Goal: Task Accomplishment & Management: Use online tool/utility

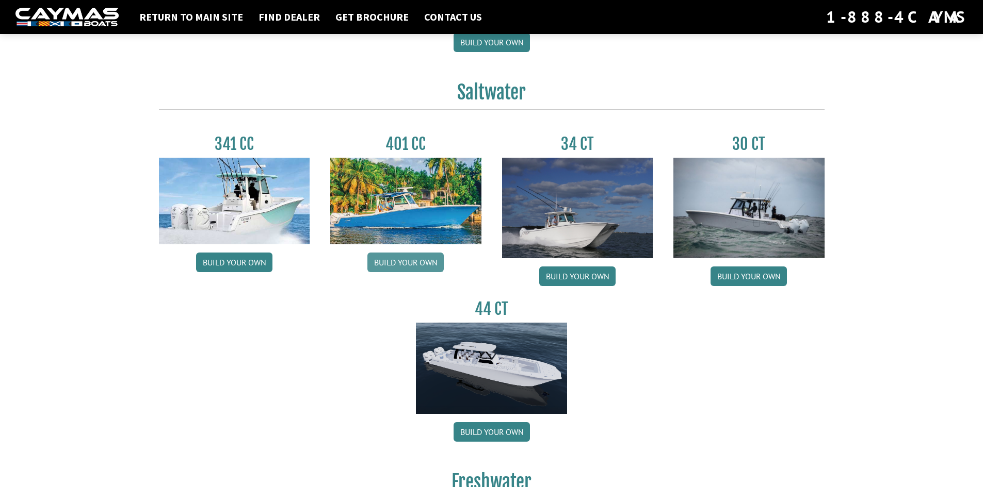
scroll to position [413, 0]
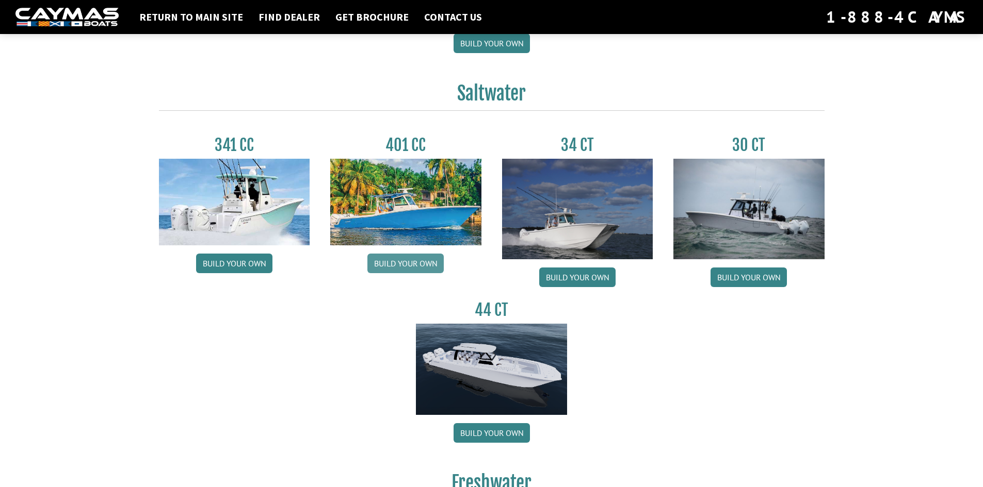
click at [398, 268] on link "Build your own" at bounding box center [405, 264] width 76 height 20
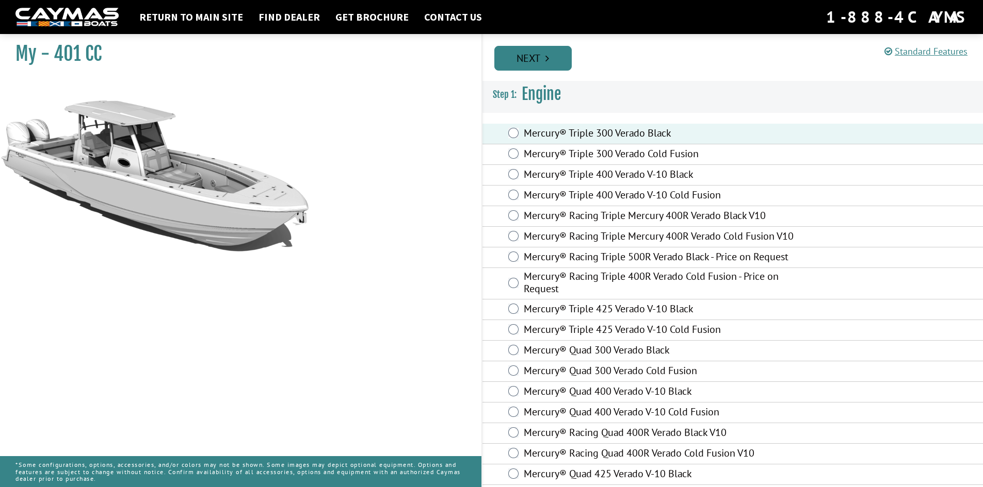
click at [531, 62] on link "Next" at bounding box center [532, 58] width 77 height 25
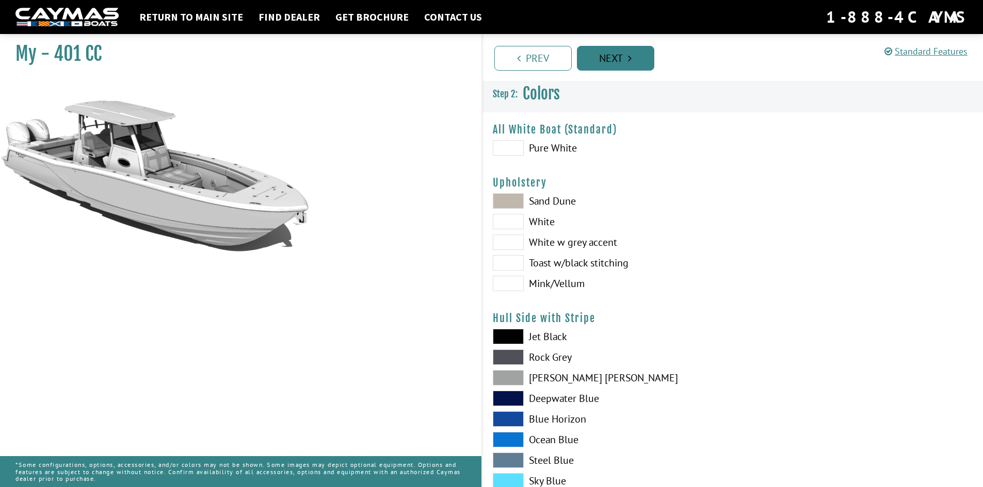
click at [609, 56] on link "Next" at bounding box center [615, 58] width 77 height 25
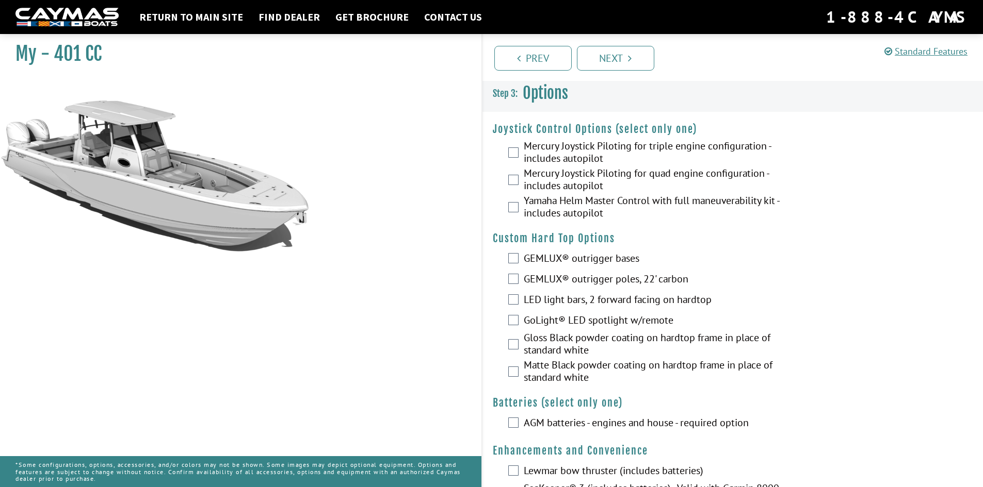
scroll to position [529, 0]
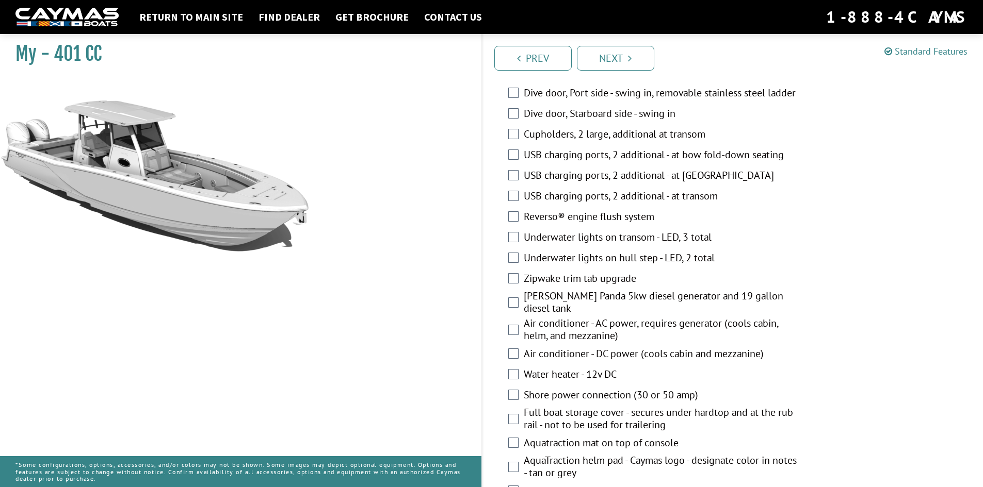
click at [928, 52] on link "Standard Features" at bounding box center [925, 51] width 83 height 12
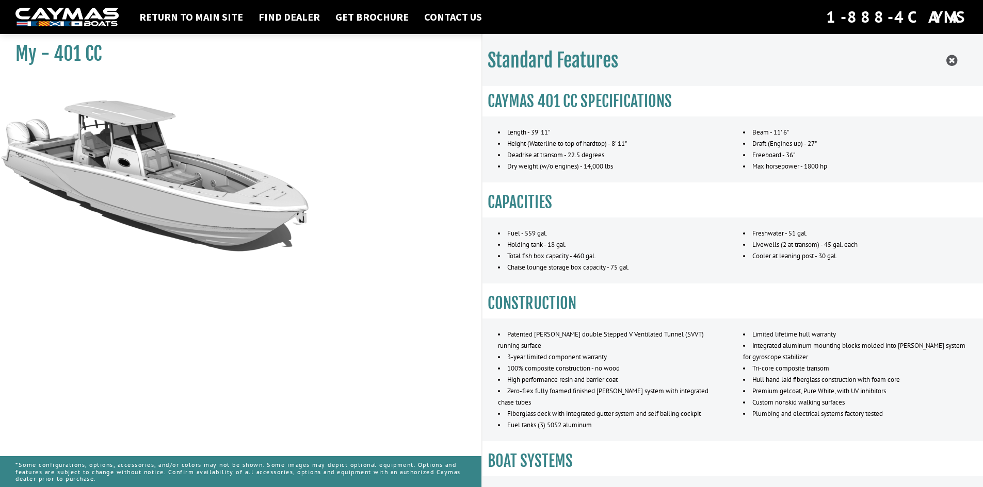
scroll to position [520, 0]
click at [948, 61] on icon at bounding box center [951, 60] width 11 height 13
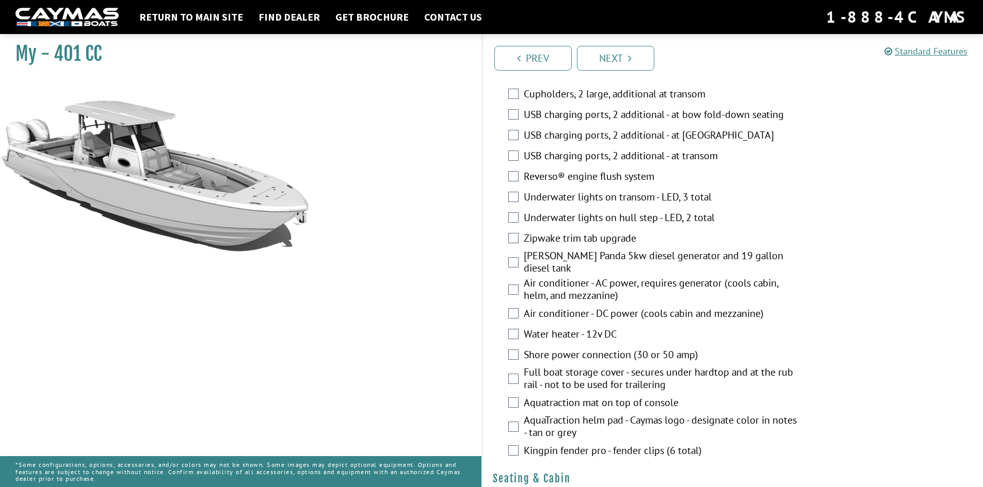
scroll to position [569, 0]
